Goal: Task Accomplishment & Management: Use online tool/utility

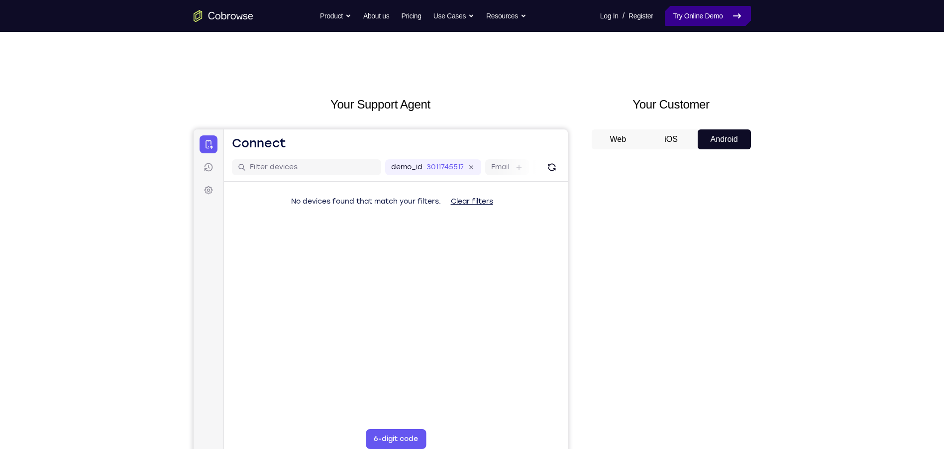
click at [681, 21] on link "Try Online Demo" at bounding box center [708, 16] width 86 height 20
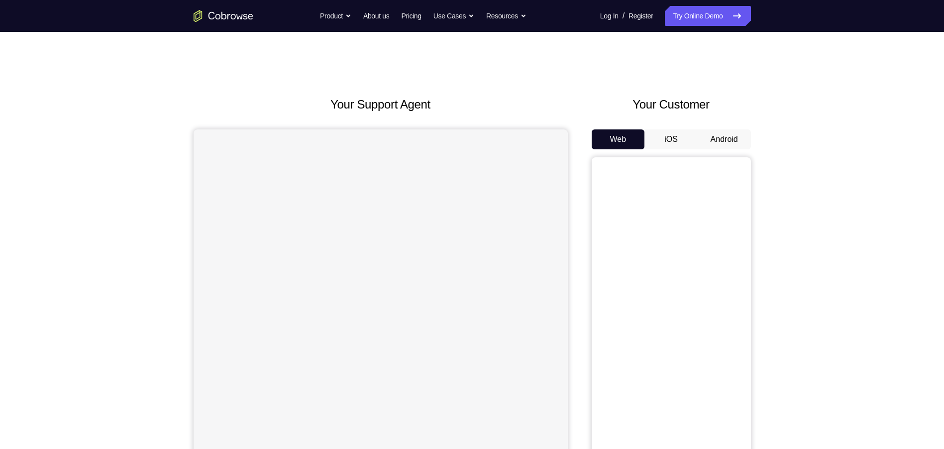
click at [733, 144] on button "Android" at bounding box center [724, 139] width 53 height 20
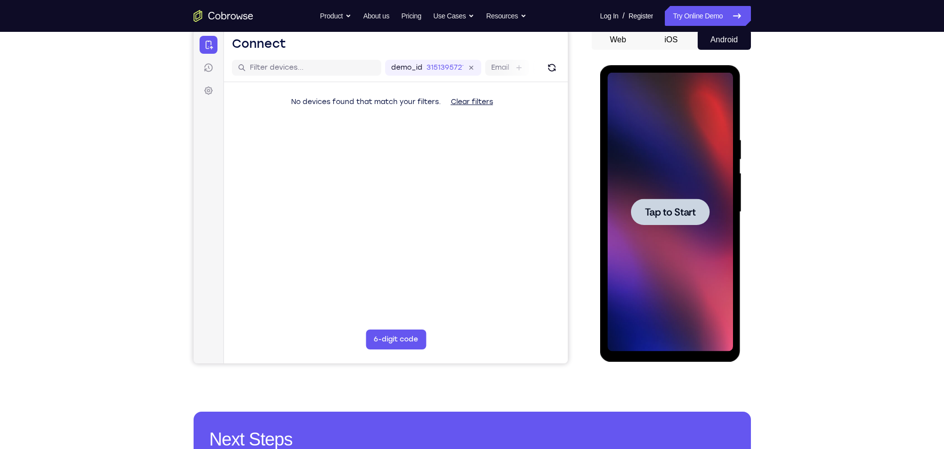
click at [653, 215] on span "Tap to Start" at bounding box center [670, 212] width 51 height 10
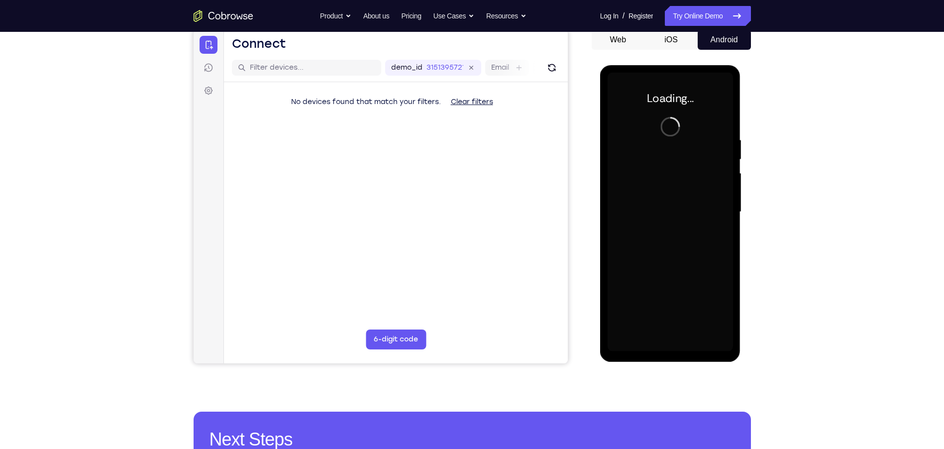
click at [697, 143] on div at bounding box center [670, 212] width 125 height 279
drag, startPoint x: 697, startPoint y: 143, endPoint x: 600, endPoint y: 96, distance: 107.5
click at [695, 131] on div at bounding box center [670, 212] width 125 height 279
click at [699, 184] on div at bounding box center [670, 212] width 125 height 279
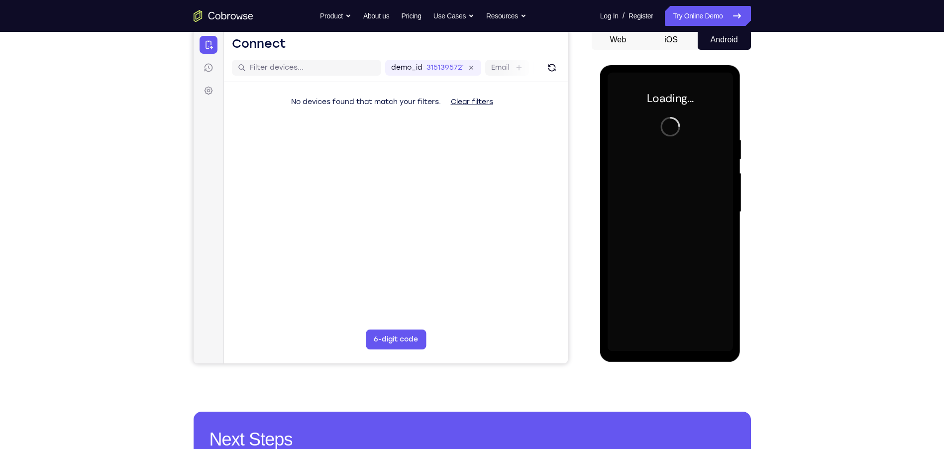
click at [699, 183] on div at bounding box center [670, 212] width 125 height 279
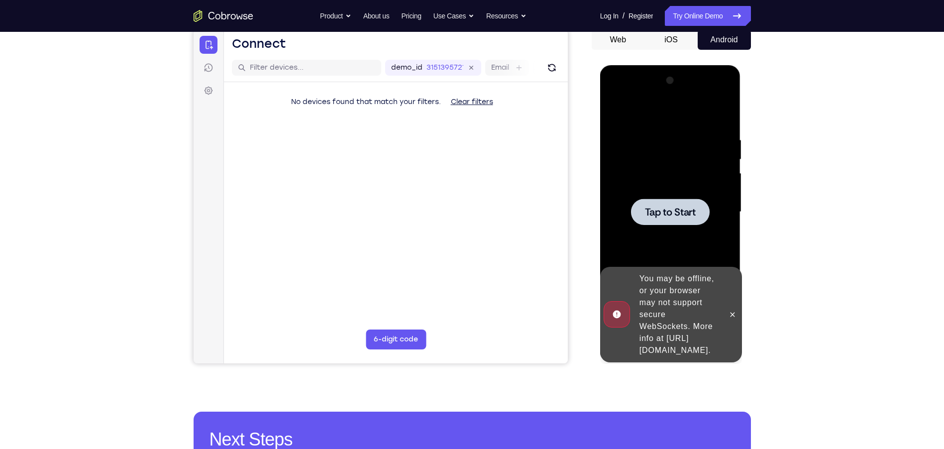
click at [679, 199] on div at bounding box center [670, 212] width 79 height 26
drag, startPoint x: 737, startPoint y: 321, endPoint x: 735, endPoint y: 309, distance: 12.1
click at [737, 316] on div at bounding box center [733, 315] width 16 height 96
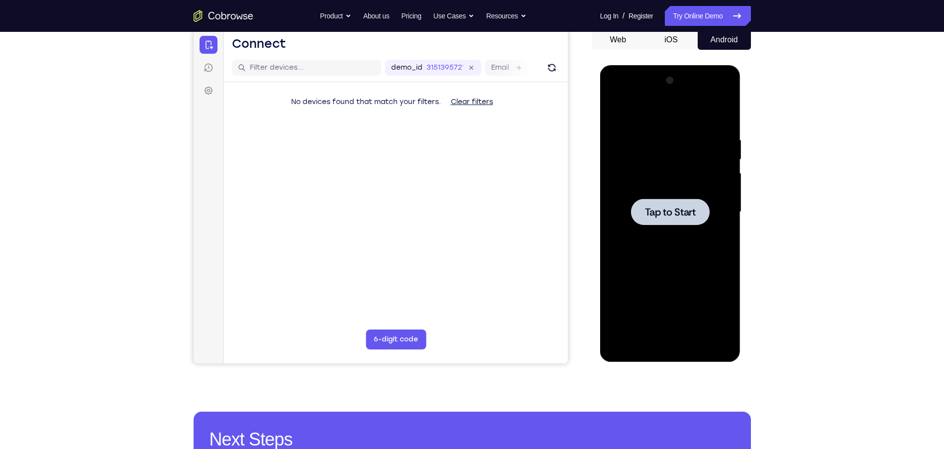
click at [735, 307] on div "Tap to Start" at bounding box center [670, 213] width 141 height 297
click at [636, 217] on div at bounding box center [670, 212] width 79 height 26
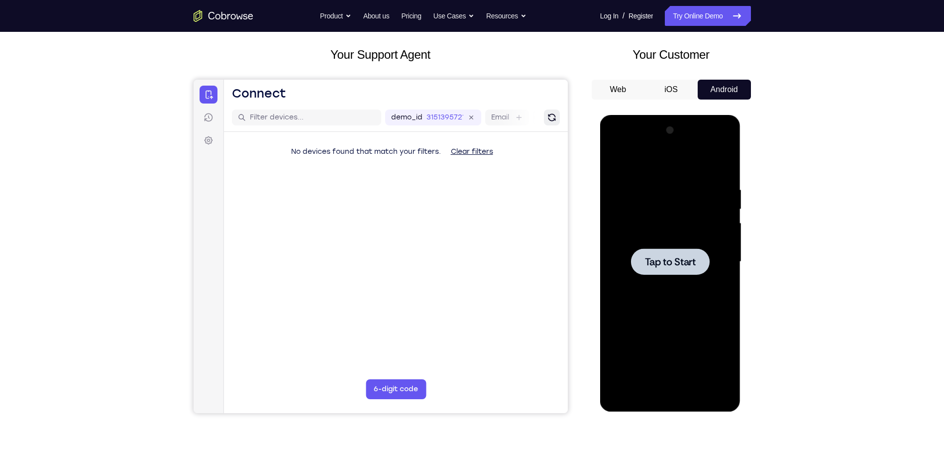
click at [550, 120] on icon "Refresh" at bounding box center [551, 117] width 10 height 10
click at [653, 253] on div at bounding box center [670, 261] width 79 height 26
drag, startPoint x: 674, startPoint y: 228, endPoint x: 691, endPoint y: 256, distance: 32.4
click at [675, 228] on div at bounding box center [670, 261] width 125 height 279
click at [693, 260] on span "Tap to Start" at bounding box center [670, 262] width 51 height 10
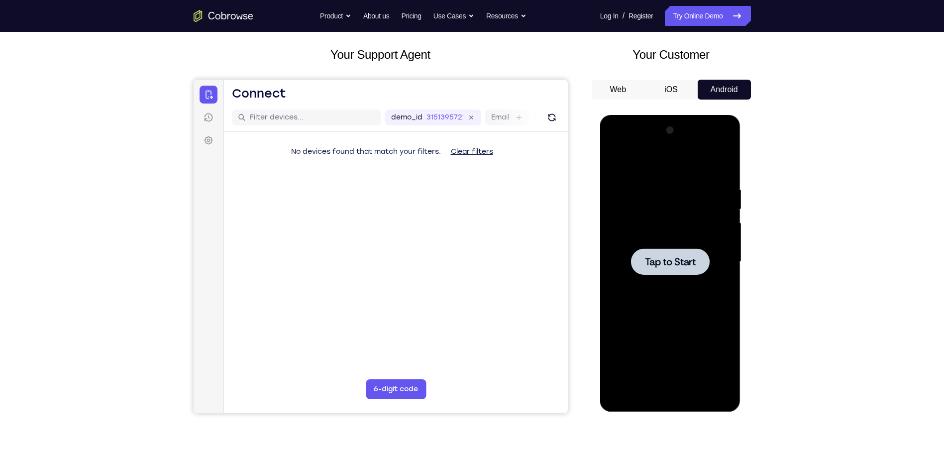
drag, startPoint x: 663, startPoint y: 300, endPoint x: 655, endPoint y: 169, distance: 131.1
click at [653, 194] on div at bounding box center [670, 261] width 125 height 279
click at [603, 85] on button "Web" at bounding box center [618, 90] width 53 height 20
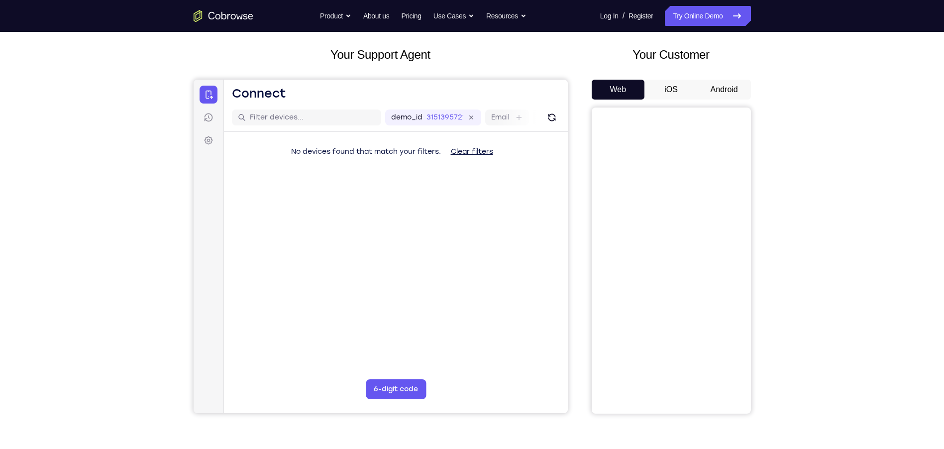
click at [714, 78] on div "Your Customer Web iOS Android" at bounding box center [671, 230] width 159 height 368
click at [712, 89] on button "Android" at bounding box center [724, 90] width 53 height 20
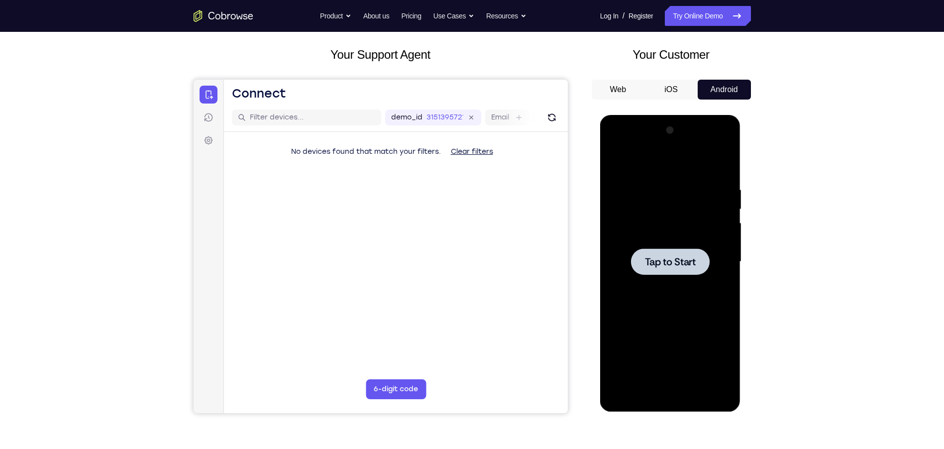
click at [704, 194] on div at bounding box center [670, 261] width 125 height 279
click at [697, 10] on link "Try Online Demo" at bounding box center [708, 16] width 86 height 20
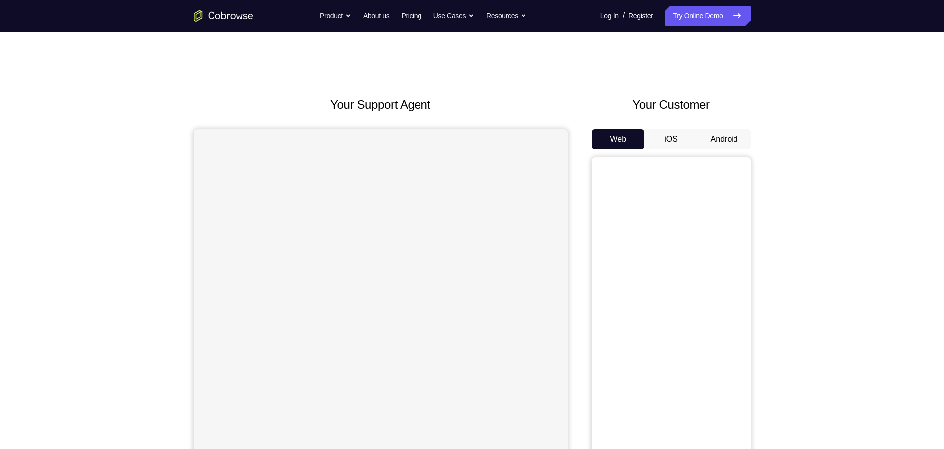
click at [736, 146] on button "Android" at bounding box center [724, 139] width 53 height 20
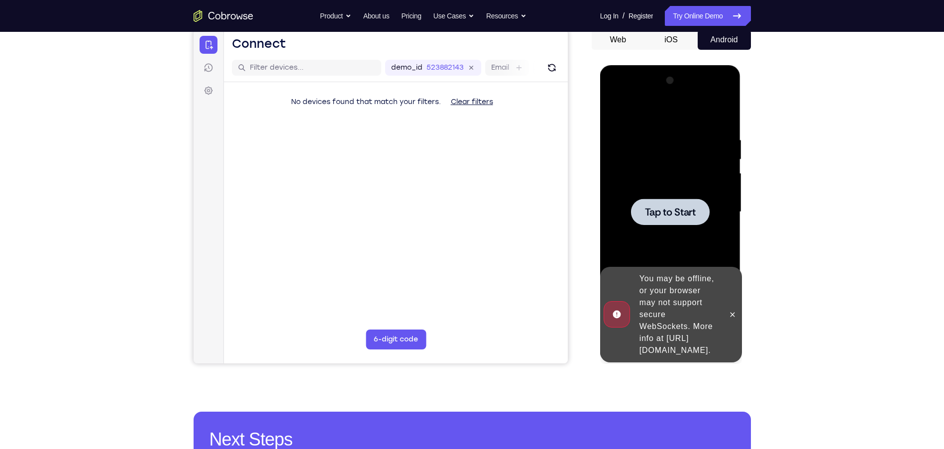
click at [723, 305] on div "You may be offline, or your browser may not support secure WebSockets. More inf…" at bounding box center [678, 315] width 87 height 92
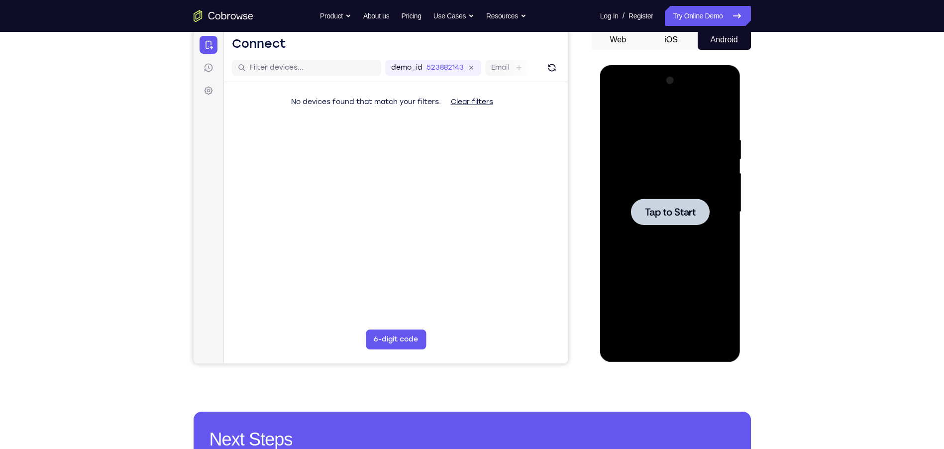
click at [655, 115] on div at bounding box center [670, 212] width 125 height 279
drag, startPoint x: 690, startPoint y: 198, endPoint x: 690, endPoint y: 219, distance: 20.9
click at [690, 219] on div "Tap to Start" at bounding box center [670, 212] width 125 height 279
click at [689, 216] on span "Tap to Start" at bounding box center [670, 212] width 51 height 10
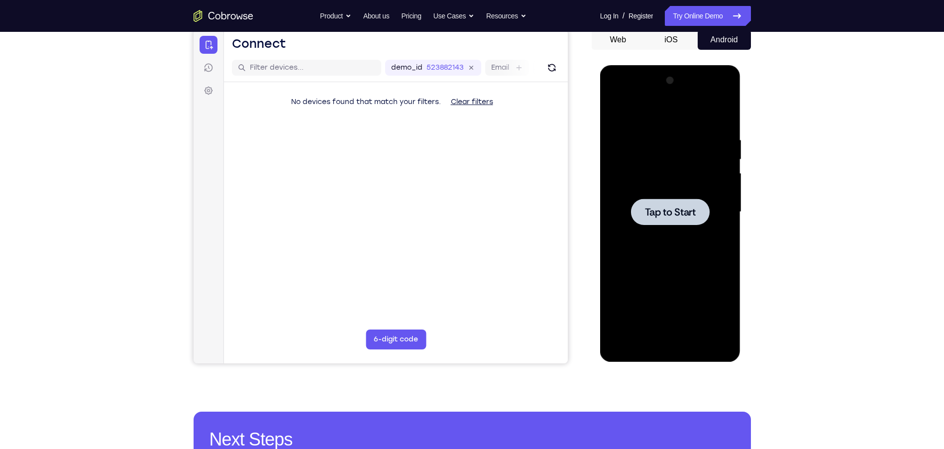
drag, startPoint x: 1269, startPoint y: 434, endPoint x: 634, endPoint y: 206, distance: 674.9
